Goal: Task Accomplishment & Management: Complete application form

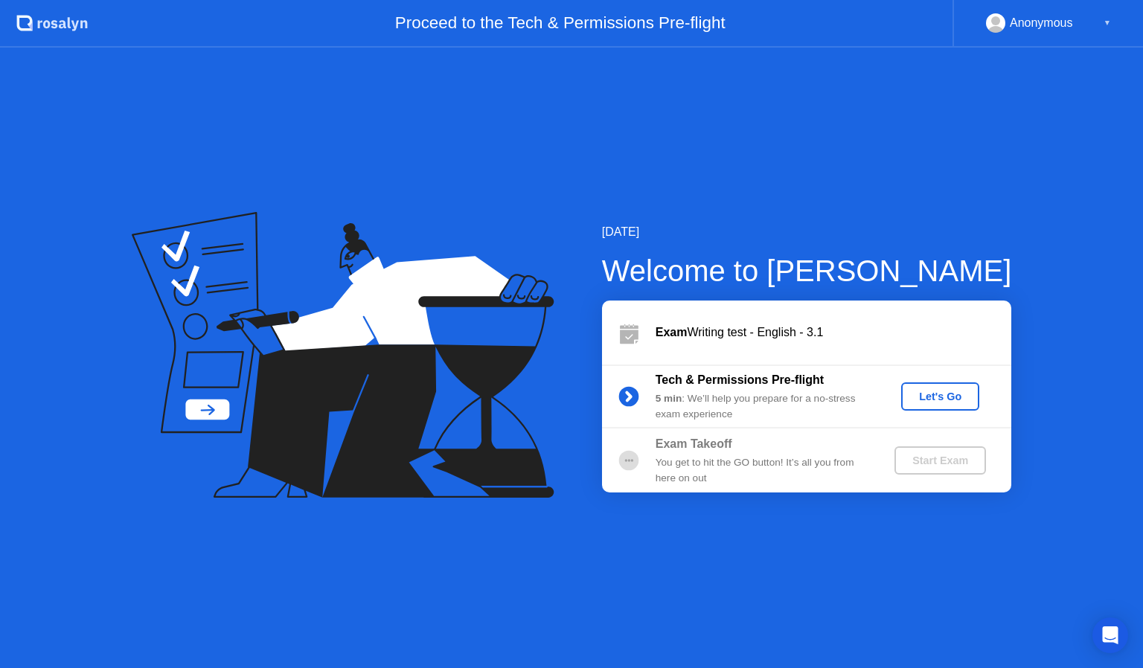
click at [946, 393] on div "Let's Go" at bounding box center [940, 397] width 66 height 12
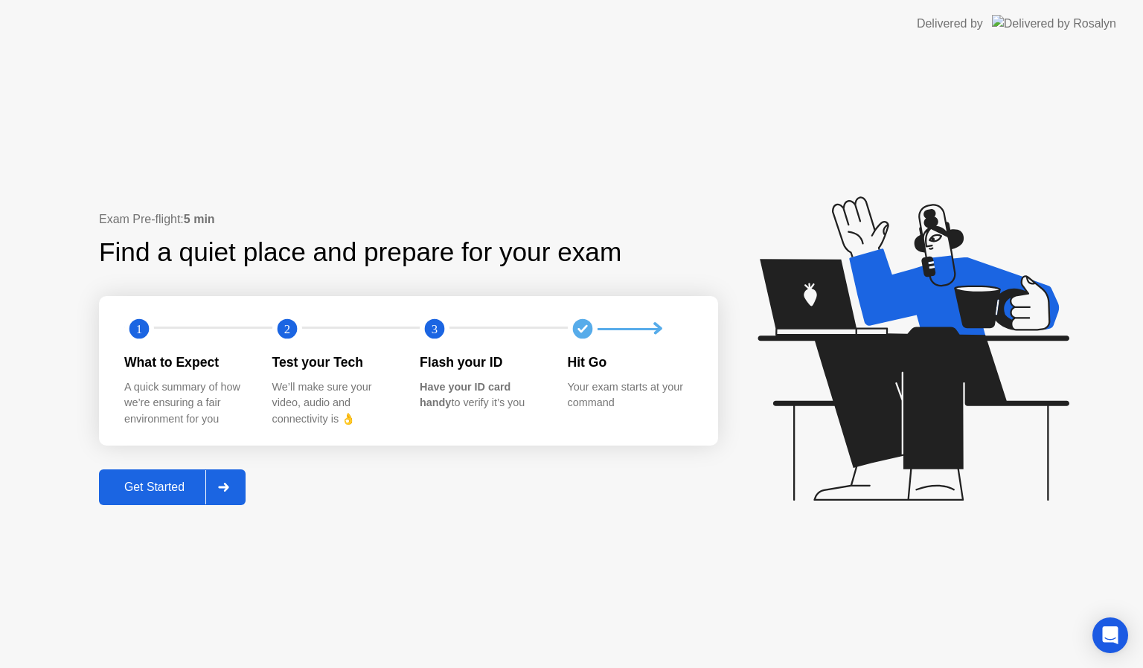
click at [229, 576] on div "Exam Pre-flight: 5 min Find a quiet place and prepare for your exam 1 2 3 What …" at bounding box center [571, 358] width 1143 height 620
click at [170, 481] on div "Get Started" at bounding box center [154, 487] width 102 height 13
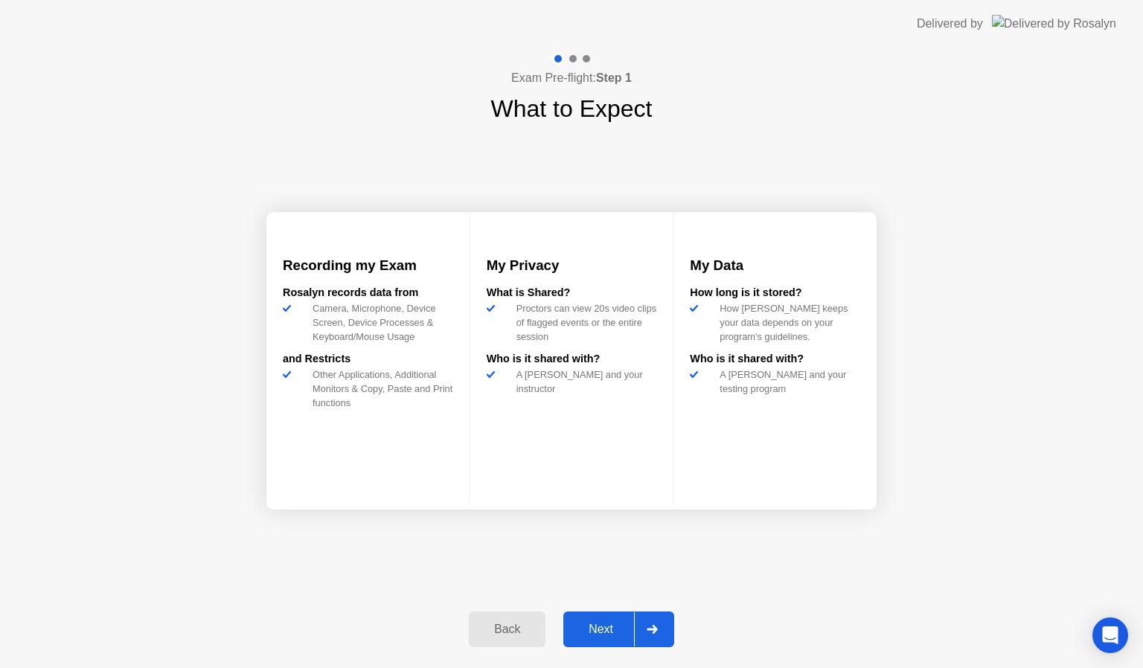
click at [594, 623] on div "Next" at bounding box center [601, 629] width 66 height 13
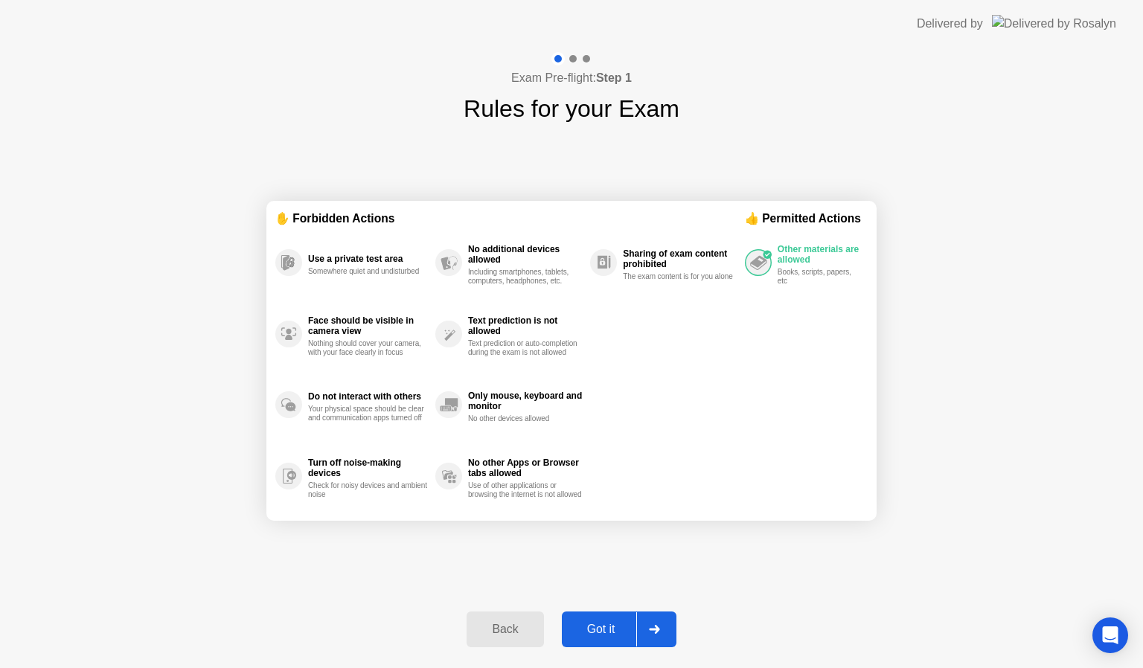
click at [594, 623] on div "Got it" at bounding box center [601, 629] width 70 height 13
select select "**********"
select select "*******"
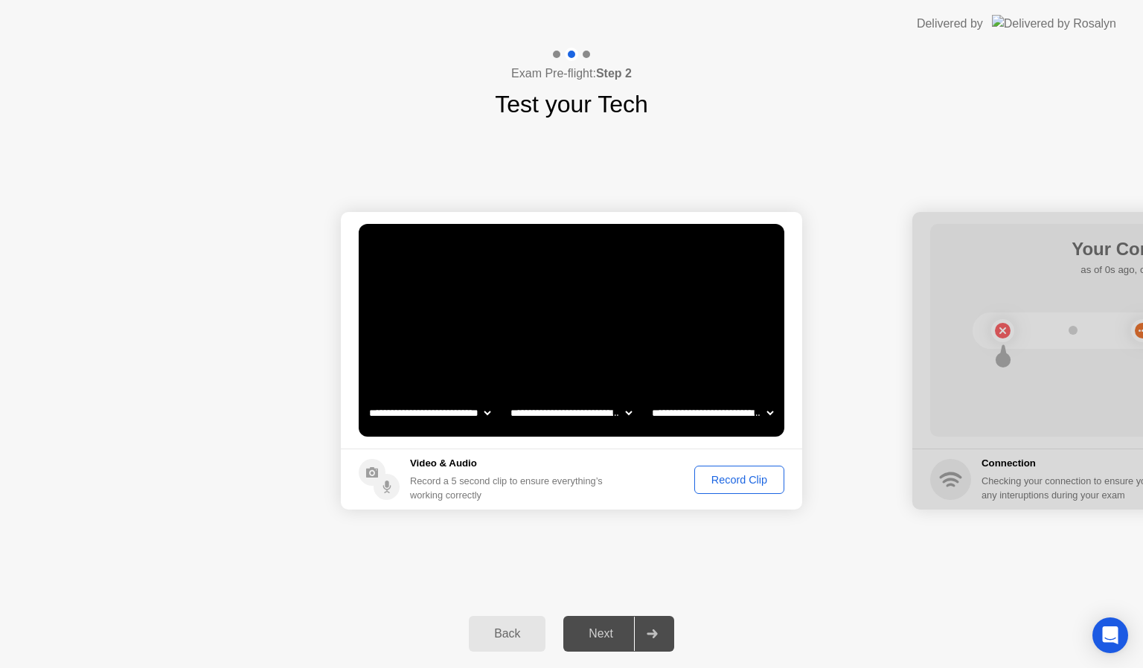
click at [739, 480] on div "Record Clip" at bounding box center [739, 480] width 80 height 12
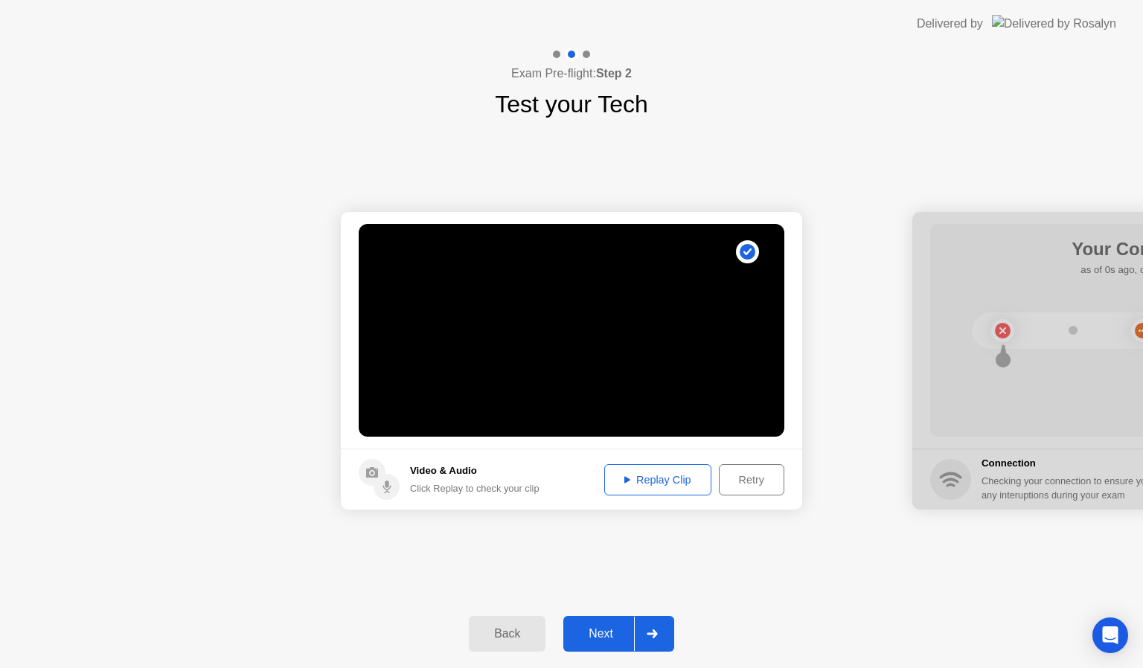
click at [625, 476] on icon at bounding box center [627, 479] width 6 height 7
click at [637, 624] on div at bounding box center [652, 634] width 36 height 34
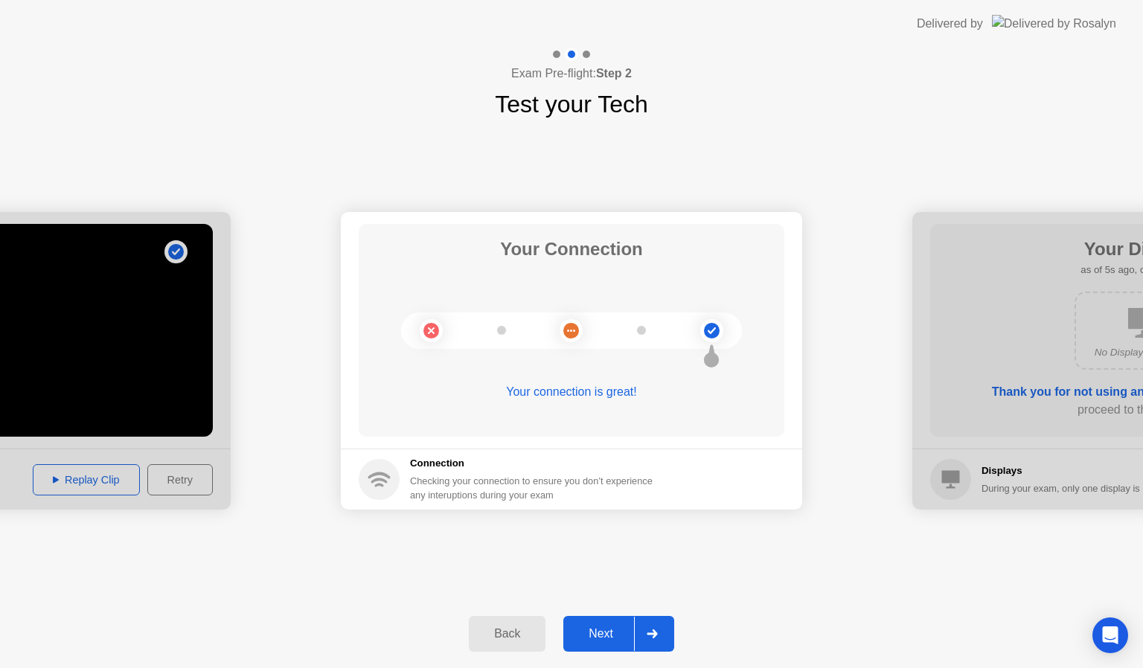
click at [600, 631] on div "Next" at bounding box center [601, 633] width 66 height 13
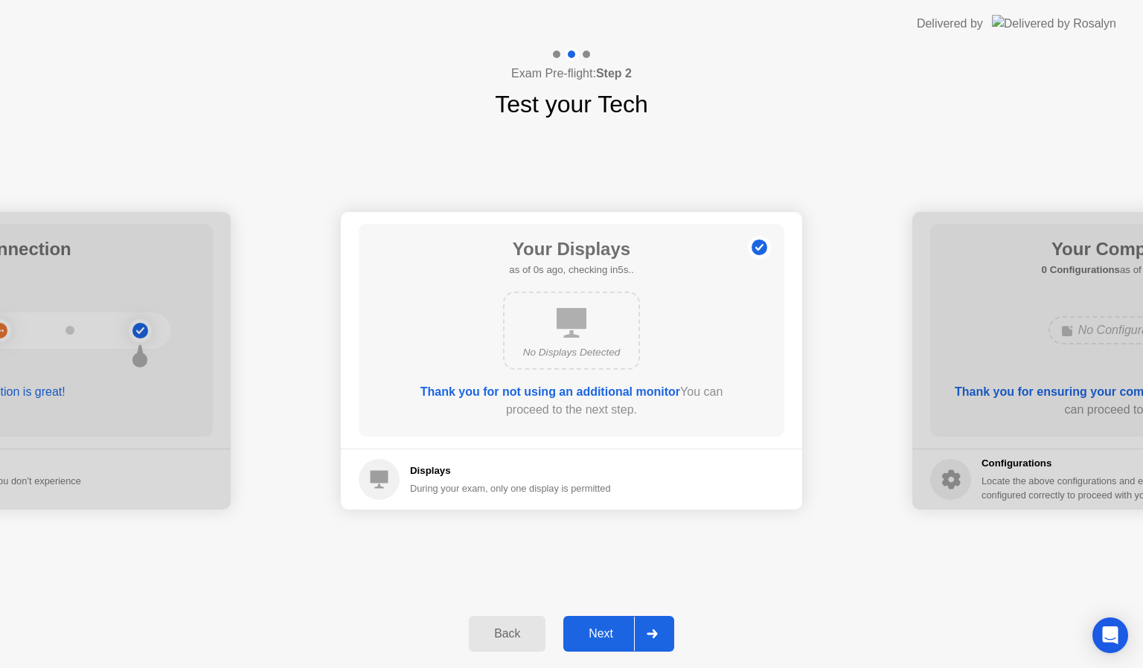
click at [609, 630] on div "Next" at bounding box center [601, 633] width 66 height 13
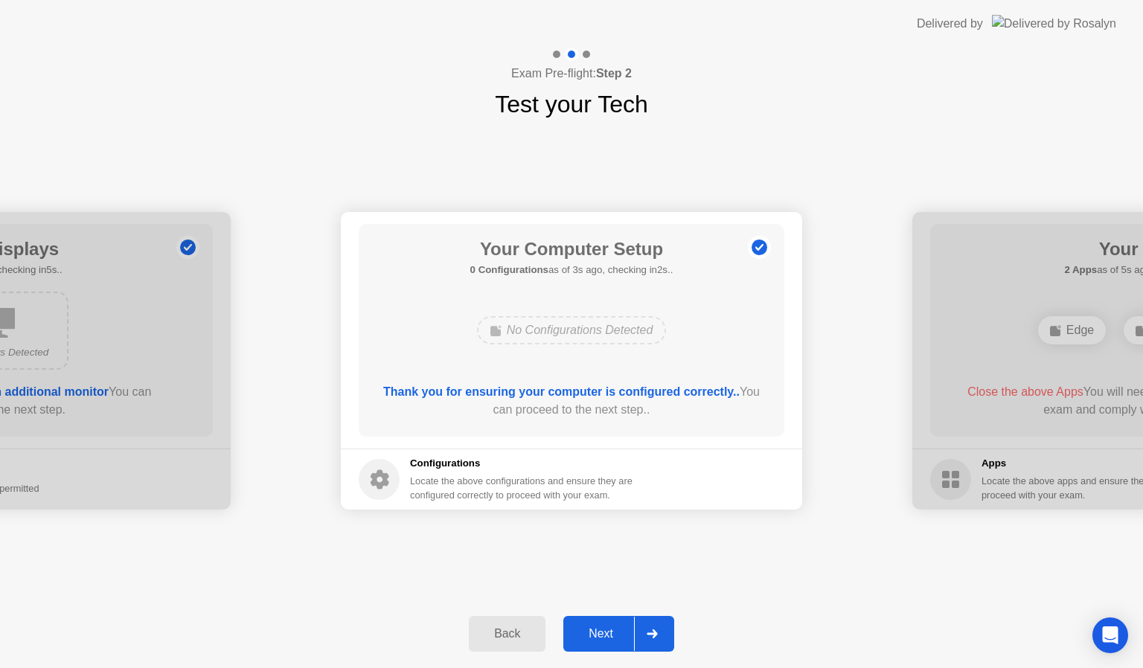
click at [556, 568] on div "**********" at bounding box center [571, 361] width 1143 height 478
click at [616, 622] on button "Next" at bounding box center [618, 634] width 111 height 36
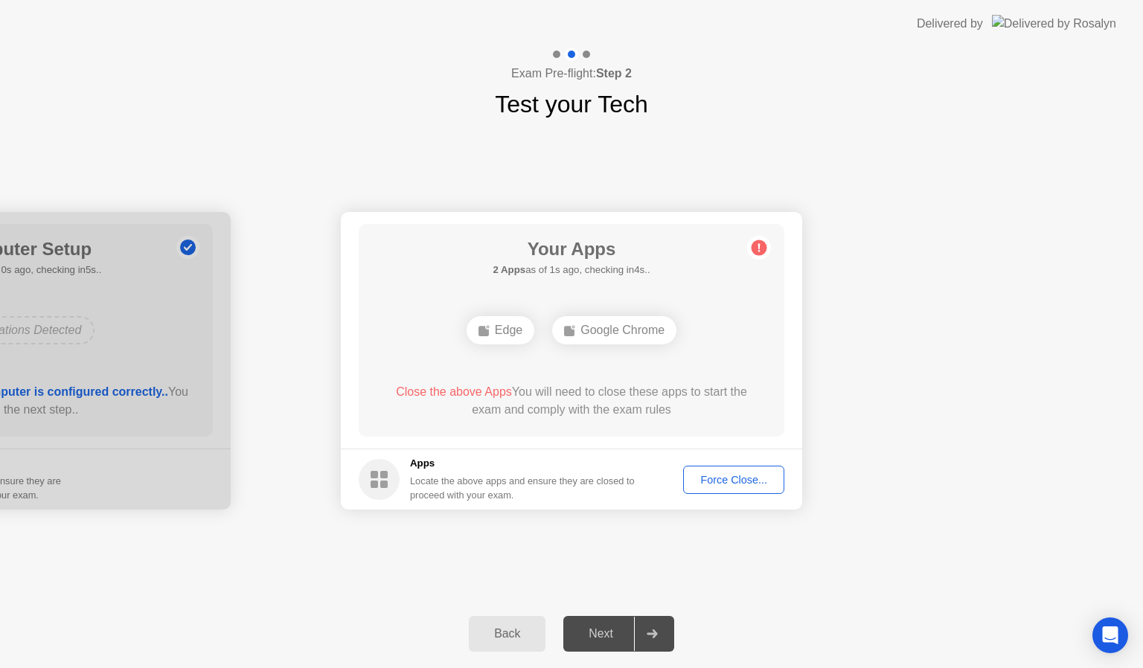
click at [732, 479] on div "Force Close..." at bounding box center [733, 480] width 91 height 12
click at [708, 477] on div "Force Close..." at bounding box center [733, 480] width 91 height 12
click at [708, 482] on div "Force Close..." at bounding box center [733, 480] width 91 height 12
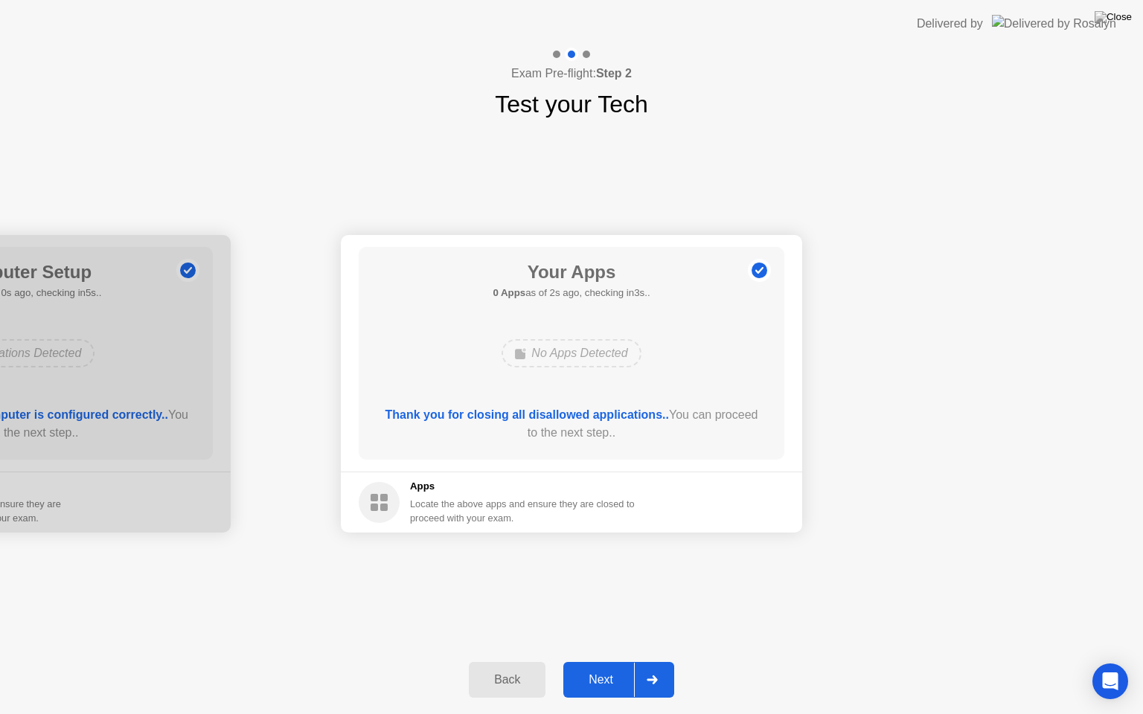
click at [597, 667] on div "Next" at bounding box center [601, 679] width 66 height 13
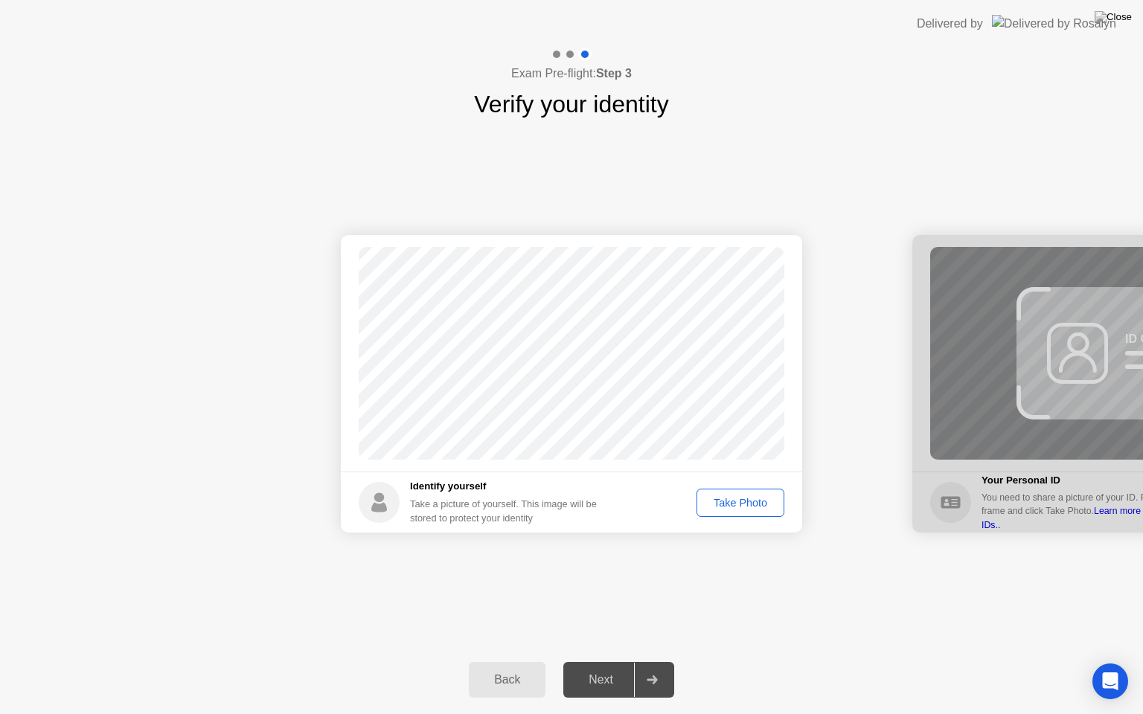
click at [734, 500] on div "Take Photo" at bounding box center [740, 503] width 77 height 12
click at [590, 667] on div "Next" at bounding box center [601, 679] width 66 height 13
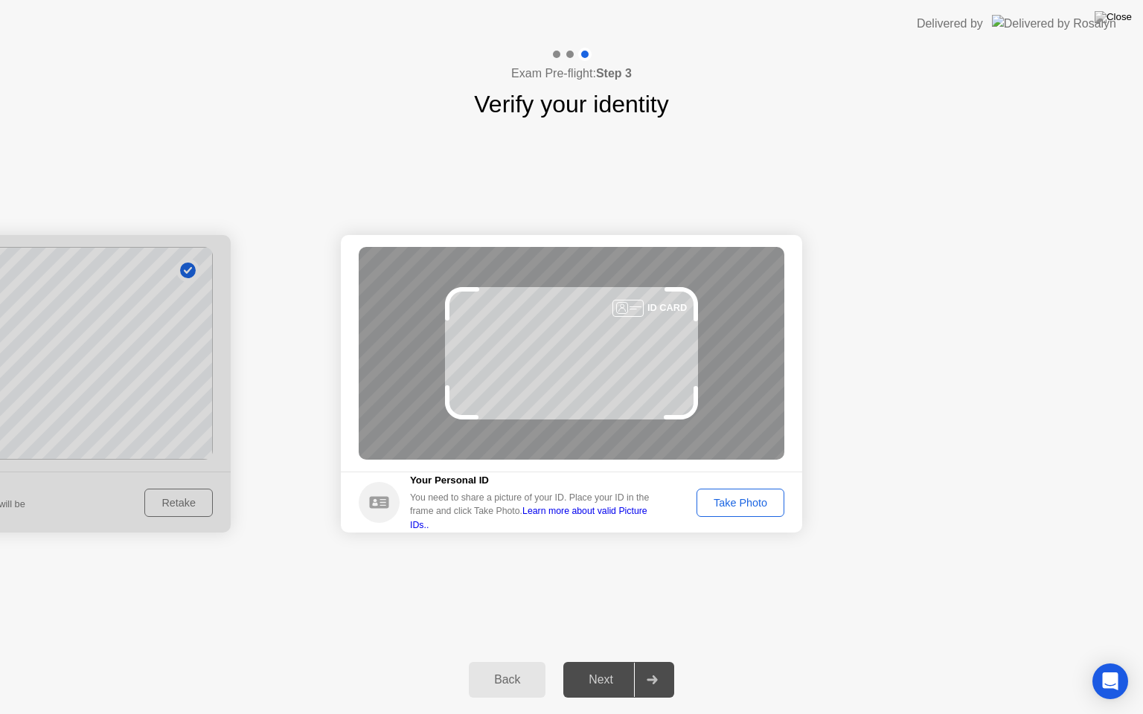
click at [732, 500] on div "Take Photo" at bounding box center [740, 503] width 77 height 12
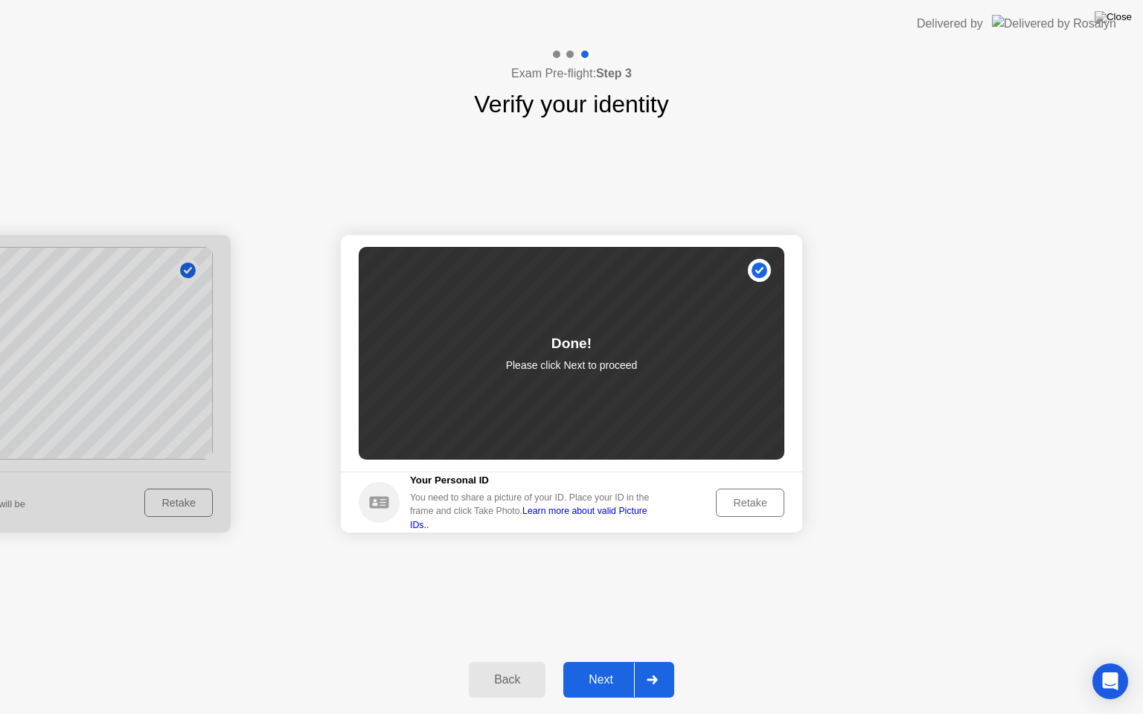
click at [624, 667] on div "Next" at bounding box center [601, 679] width 66 height 13
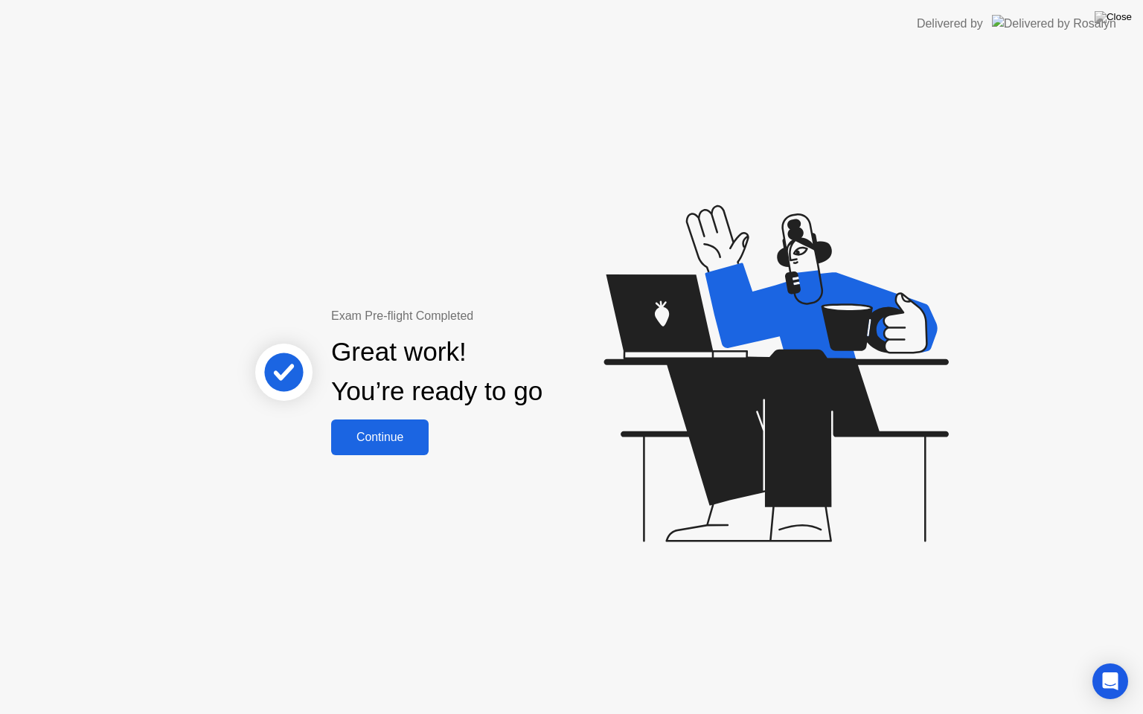
click at [370, 427] on button "Continue" at bounding box center [379, 438] width 97 height 36
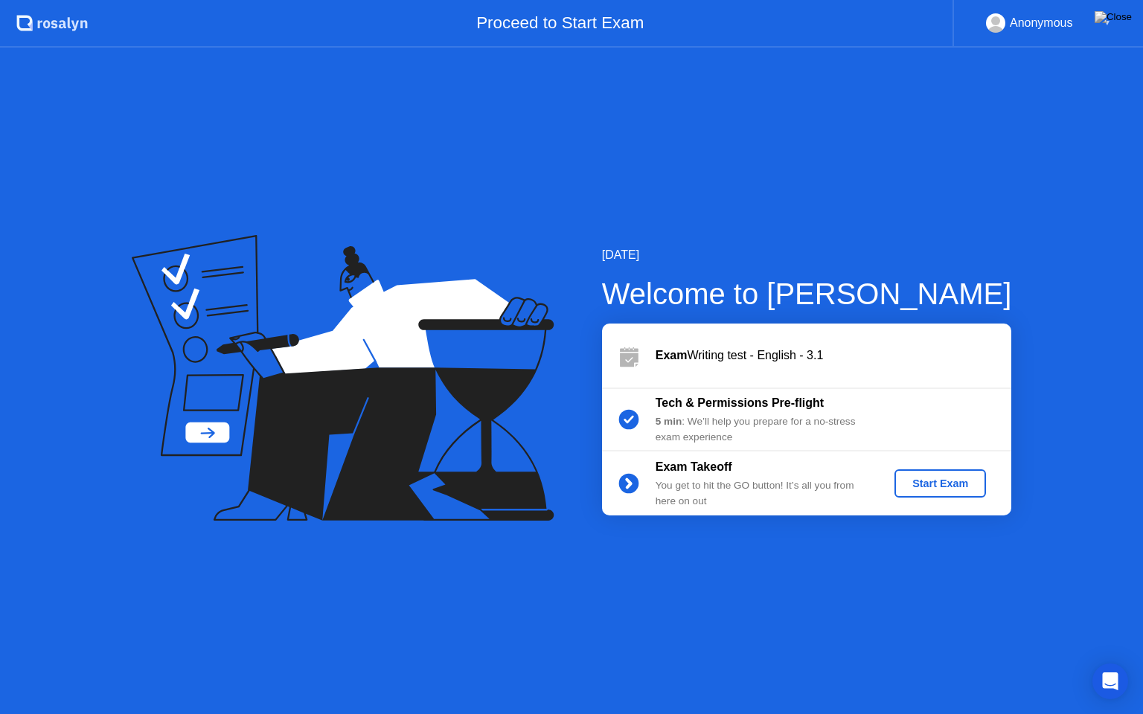
click at [922, 478] on div "Start Exam" at bounding box center [940, 484] width 80 height 12
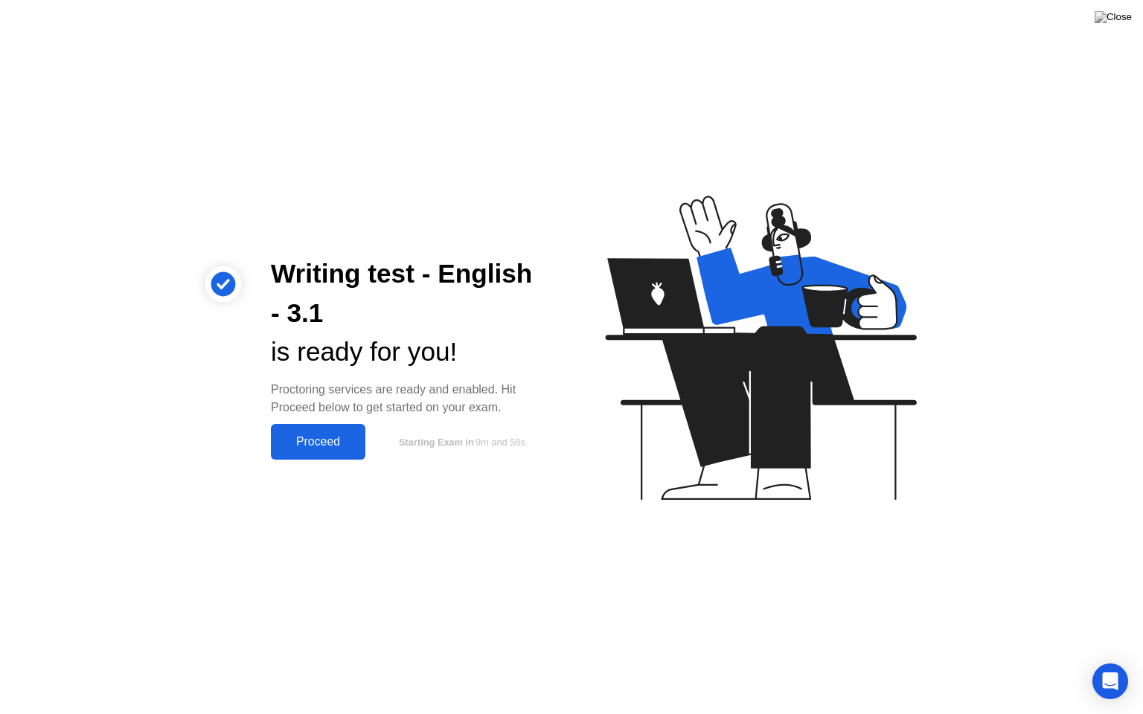
click at [297, 437] on div "Proceed" at bounding box center [318, 441] width 86 height 13
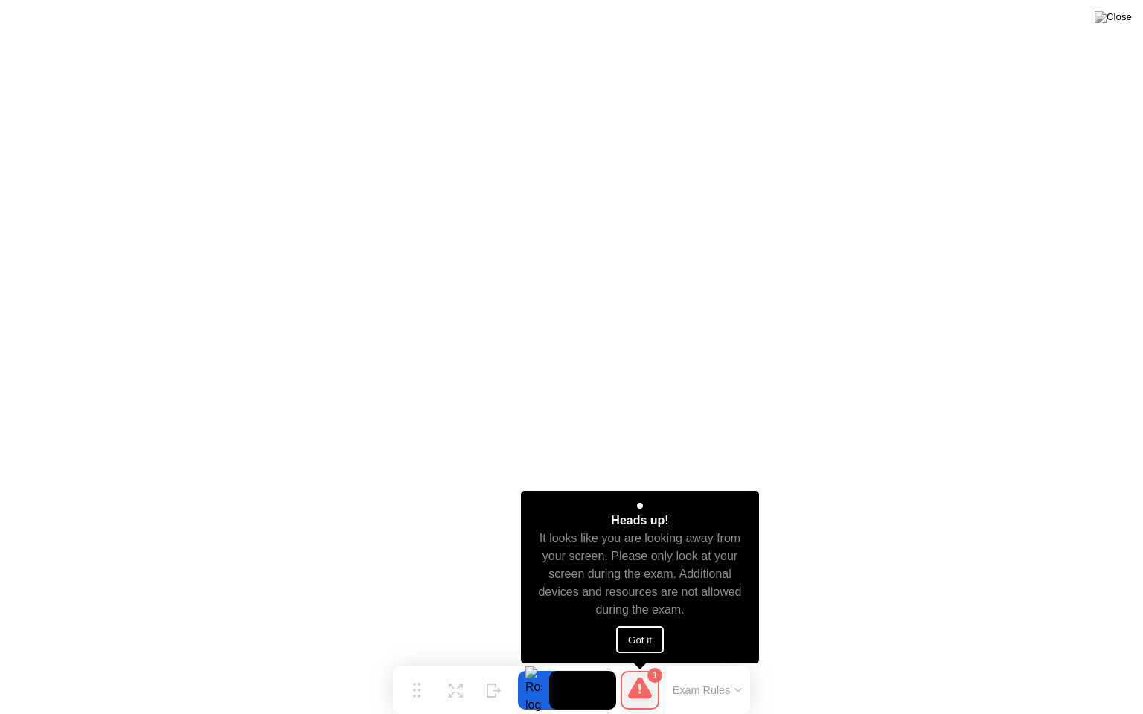
click at [645, 637] on button "Got it" at bounding box center [640, 639] width 48 height 27
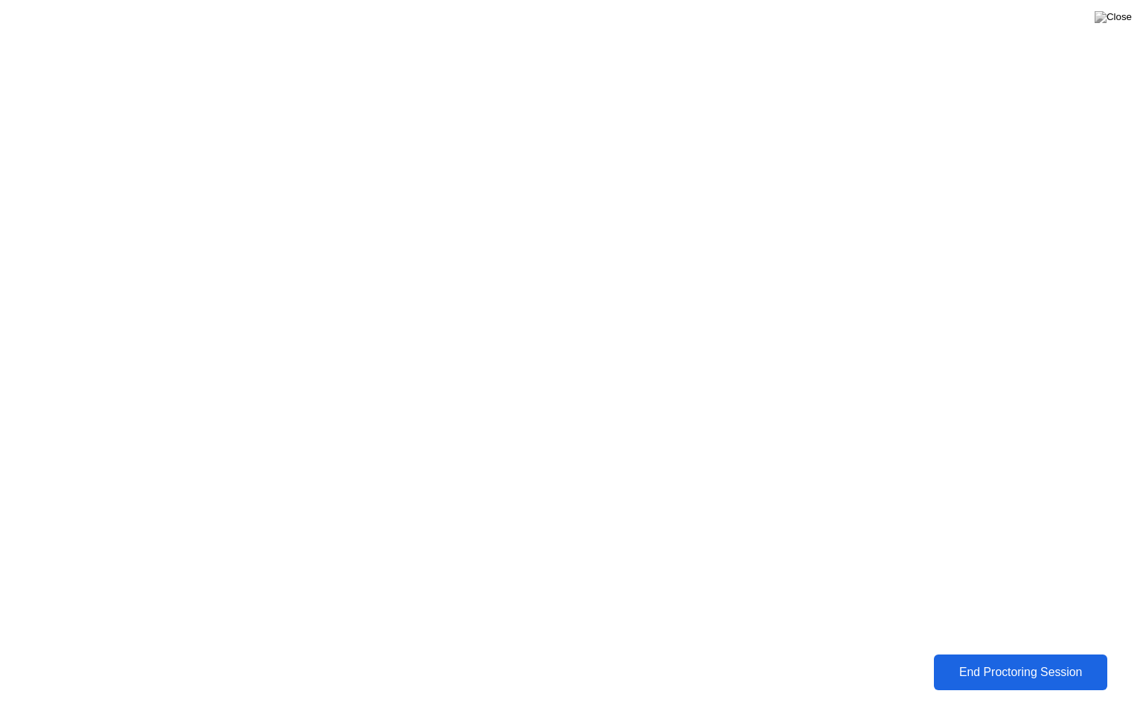
click at [1054, 658] on button "End Proctoring Session" at bounding box center [1020, 673] width 174 height 36
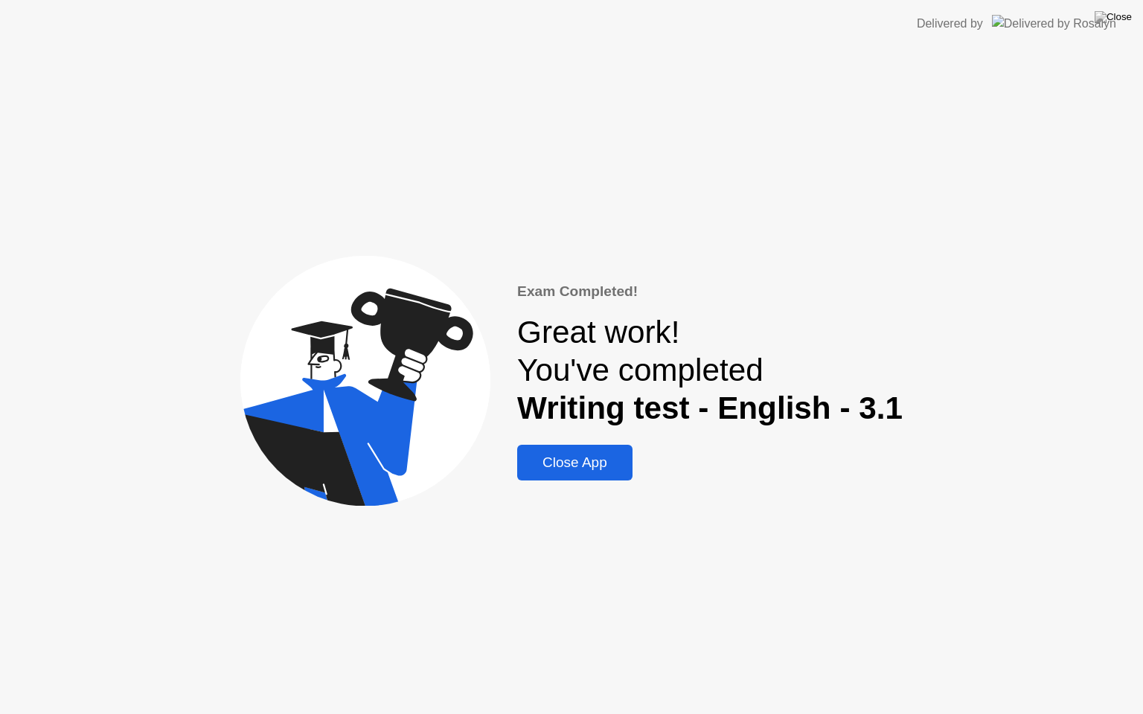
click at [591, 462] on div "Close App" at bounding box center [575, 463] width 106 height 16
